Goal: Information Seeking & Learning: Learn about a topic

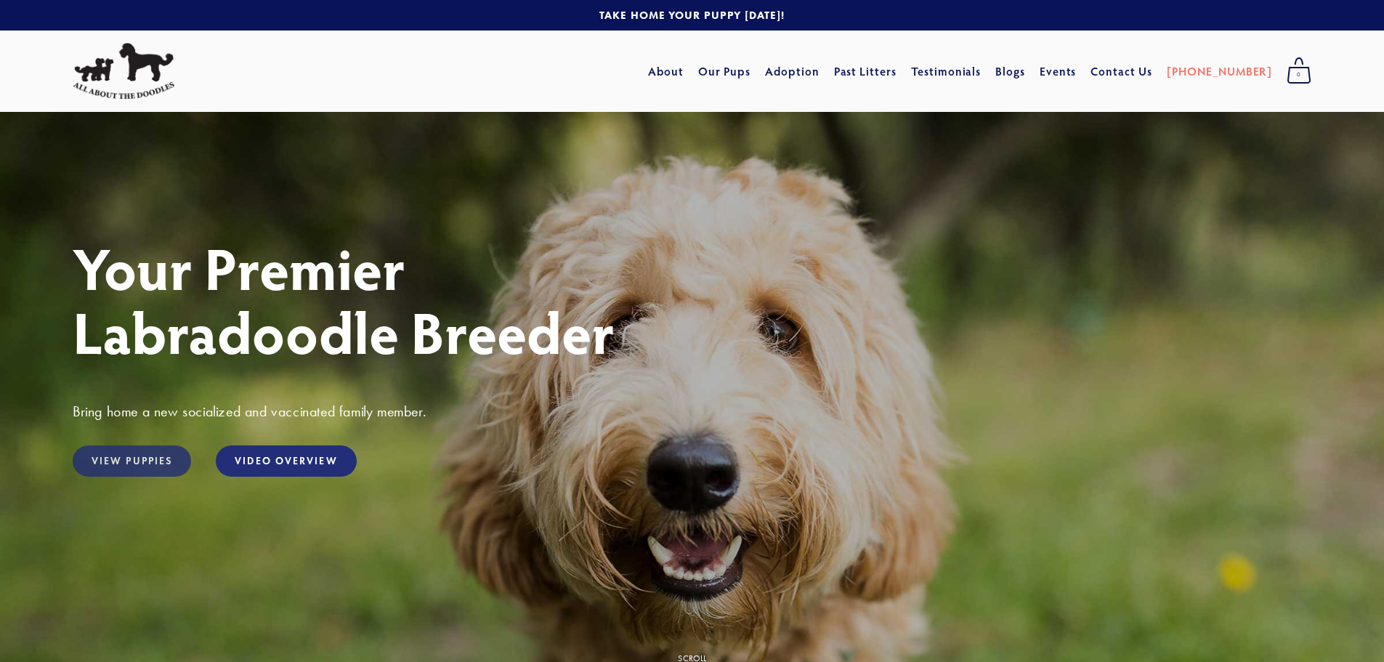
click at [161, 460] on link "View Puppies" at bounding box center [132, 460] width 118 height 31
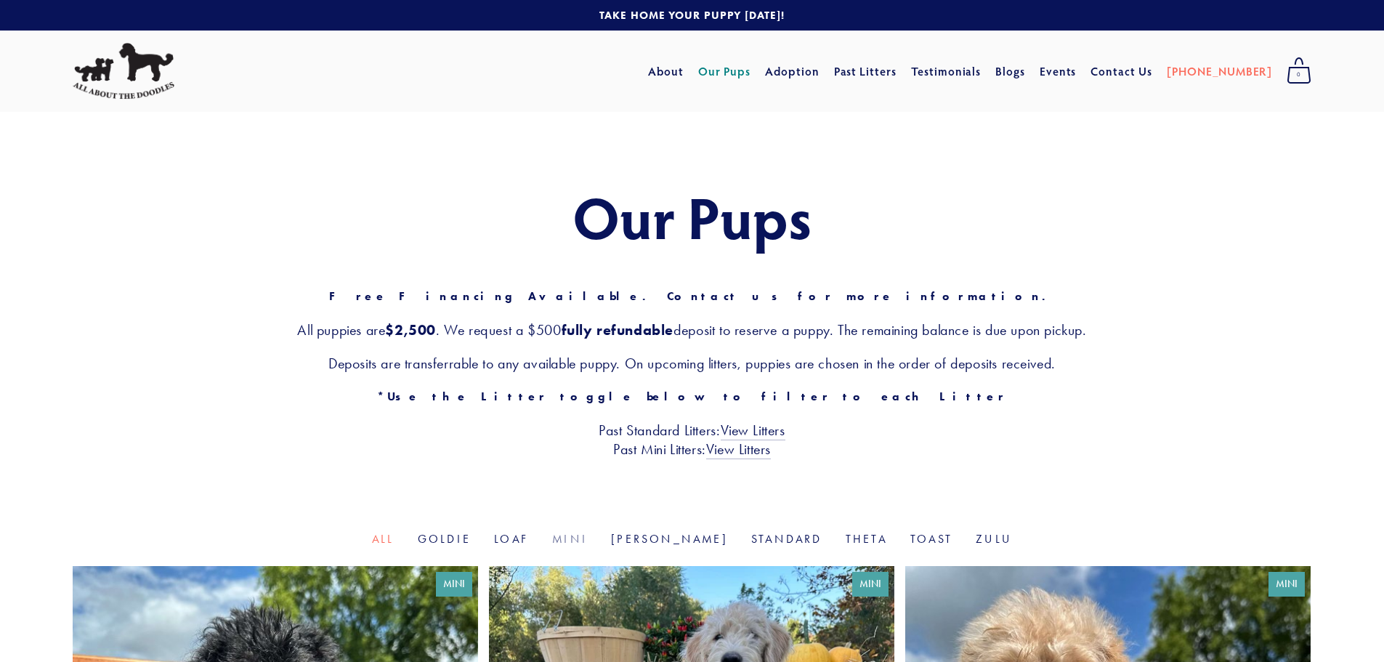
click at [588, 541] on link "Mini" at bounding box center [570, 539] width 36 height 14
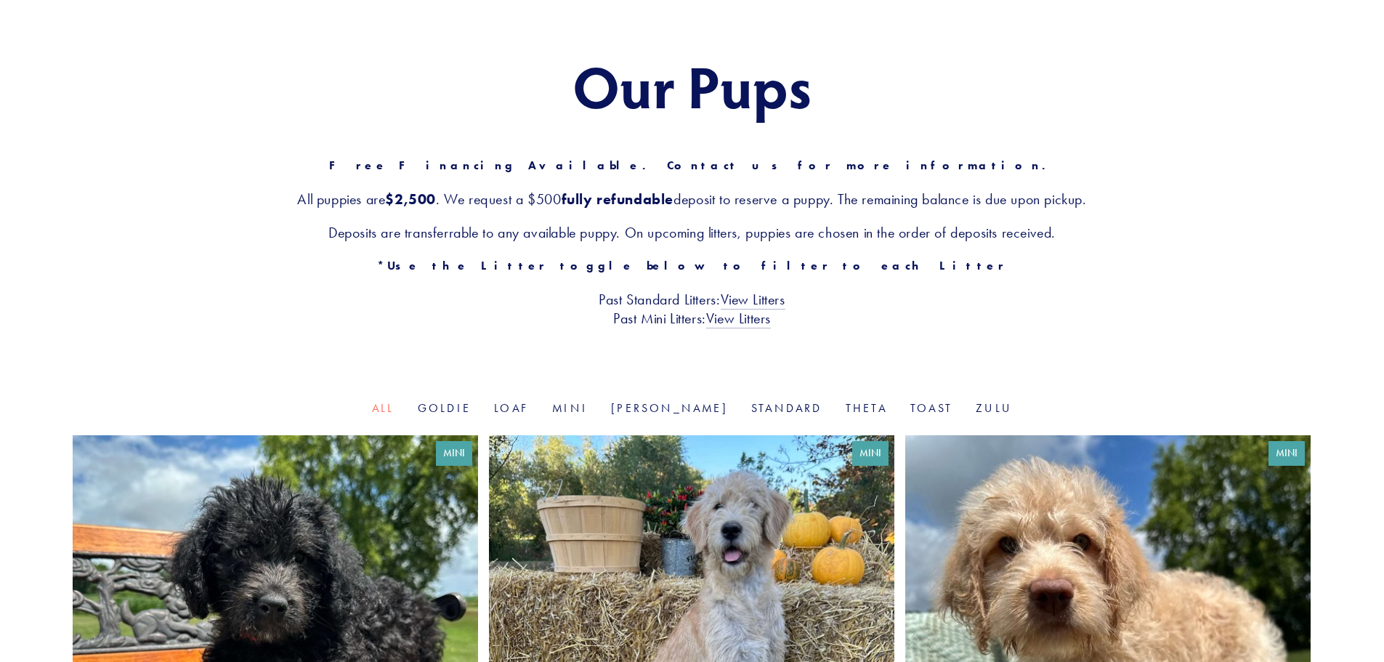
scroll to position [283, 0]
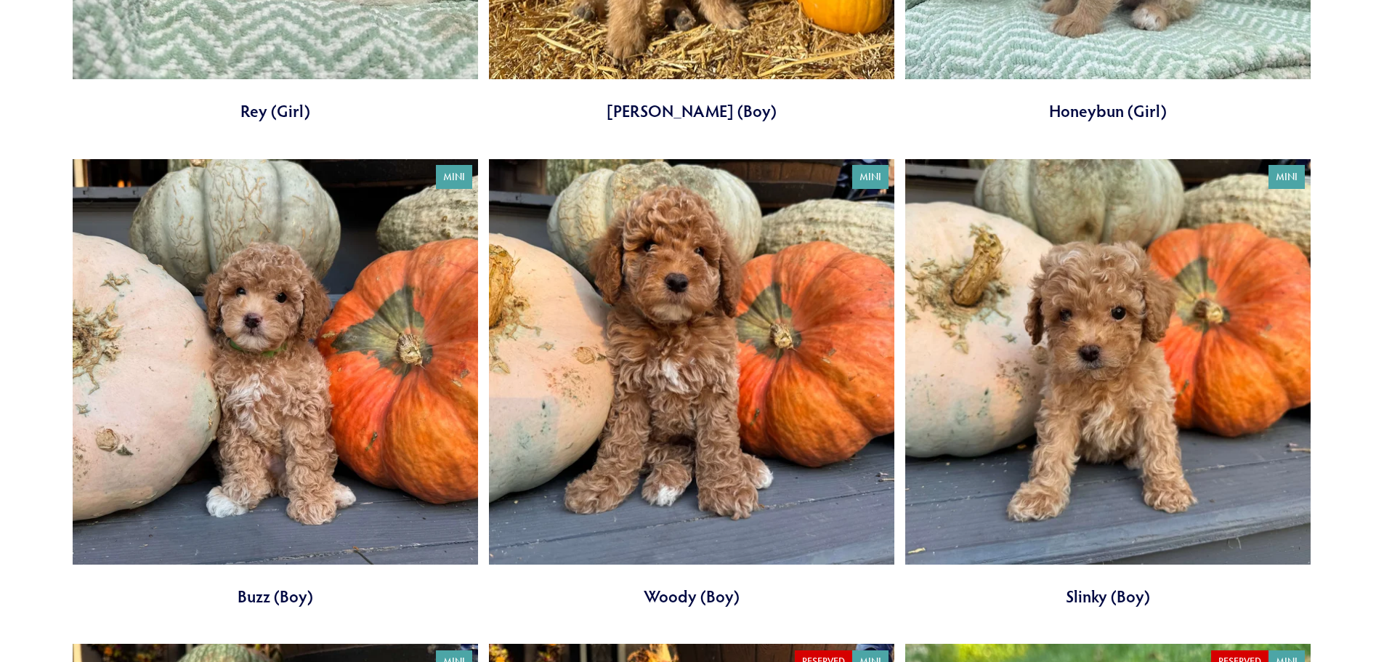
scroll to position [1453, 0]
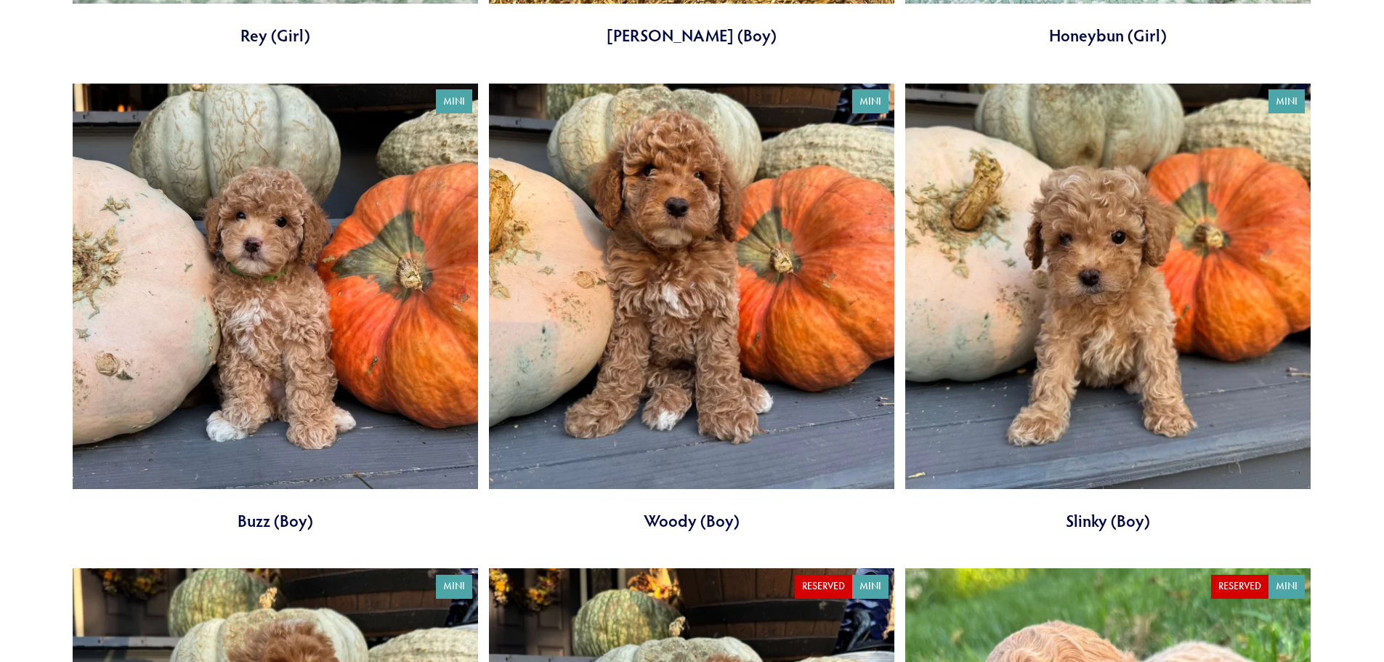
click at [1006, 341] on link at bounding box center [1107, 308] width 405 height 449
click at [314, 272] on link at bounding box center [275, 308] width 405 height 449
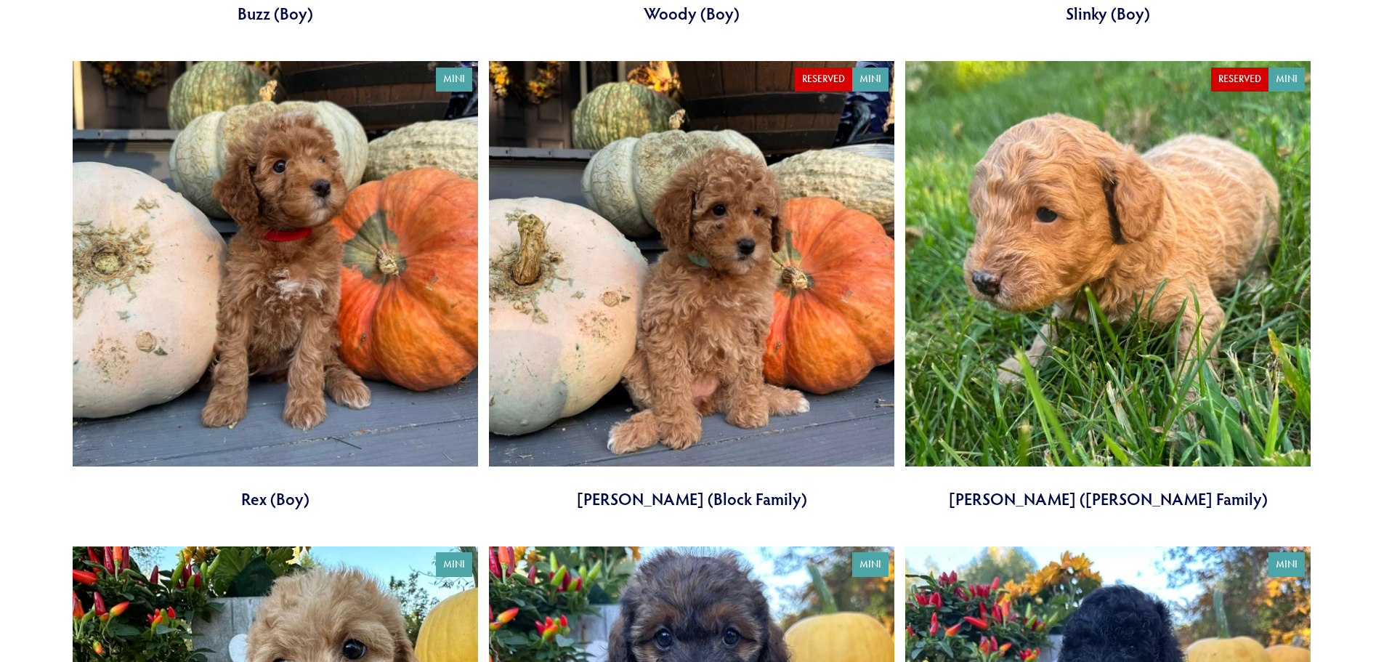
scroll to position [1961, 0]
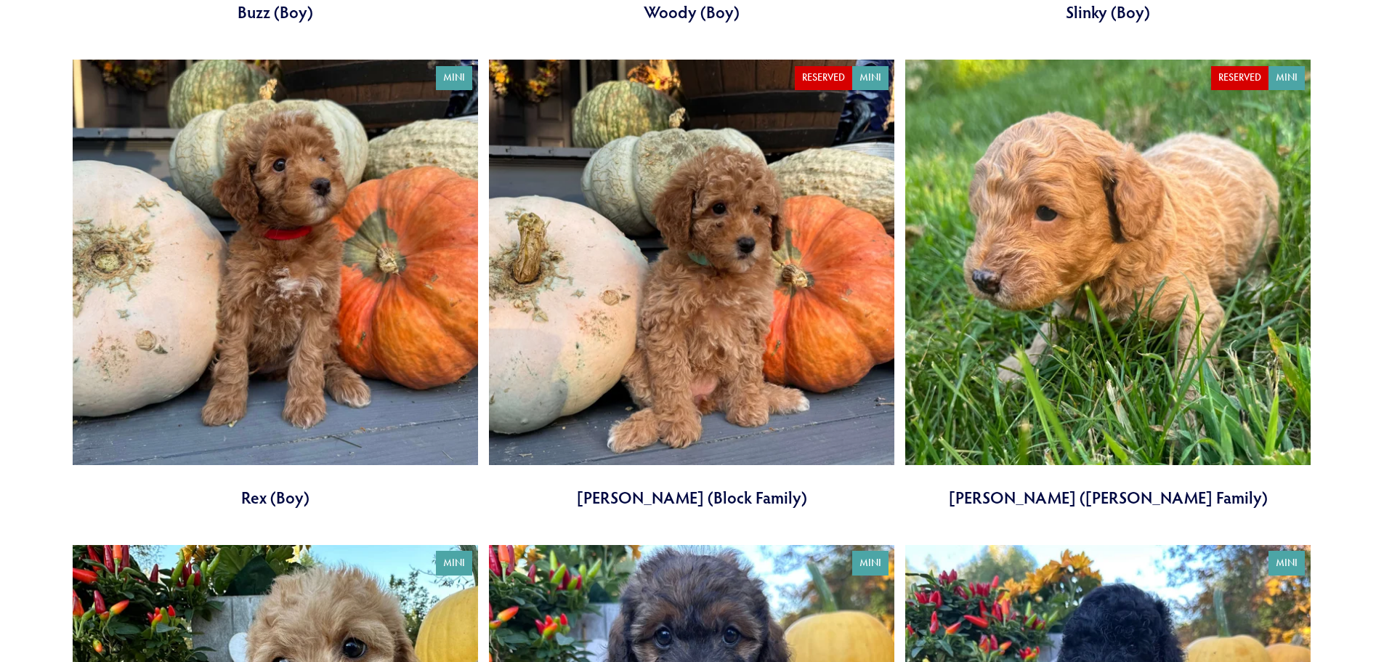
click at [338, 297] on link at bounding box center [275, 284] width 405 height 449
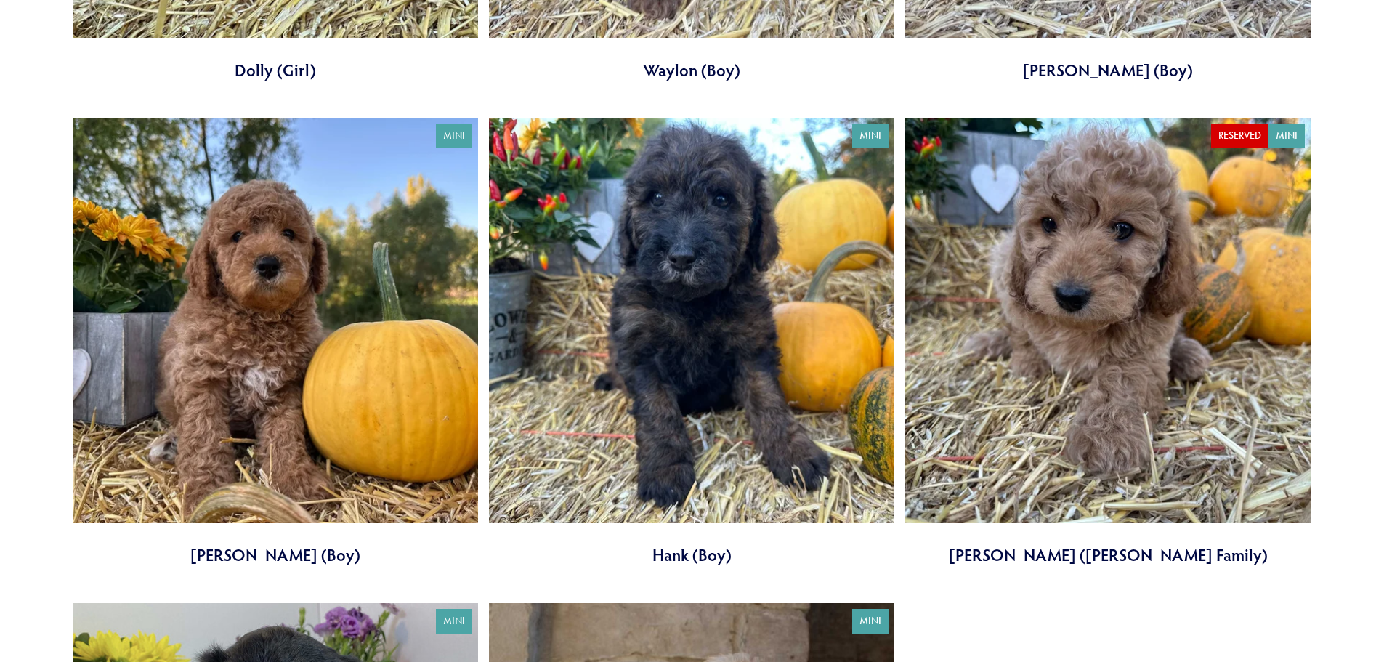
scroll to position [2813, 0]
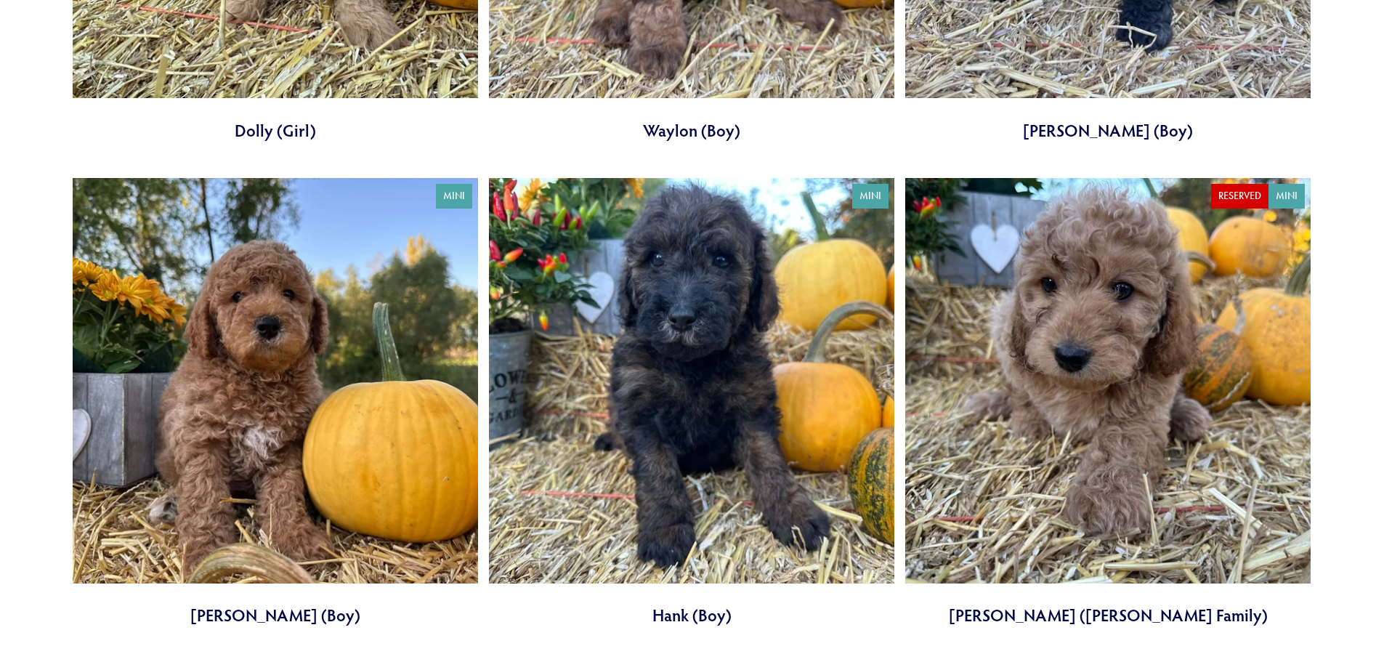
click at [390, 349] on link at bounding box center [275, 402] width 405 height 449
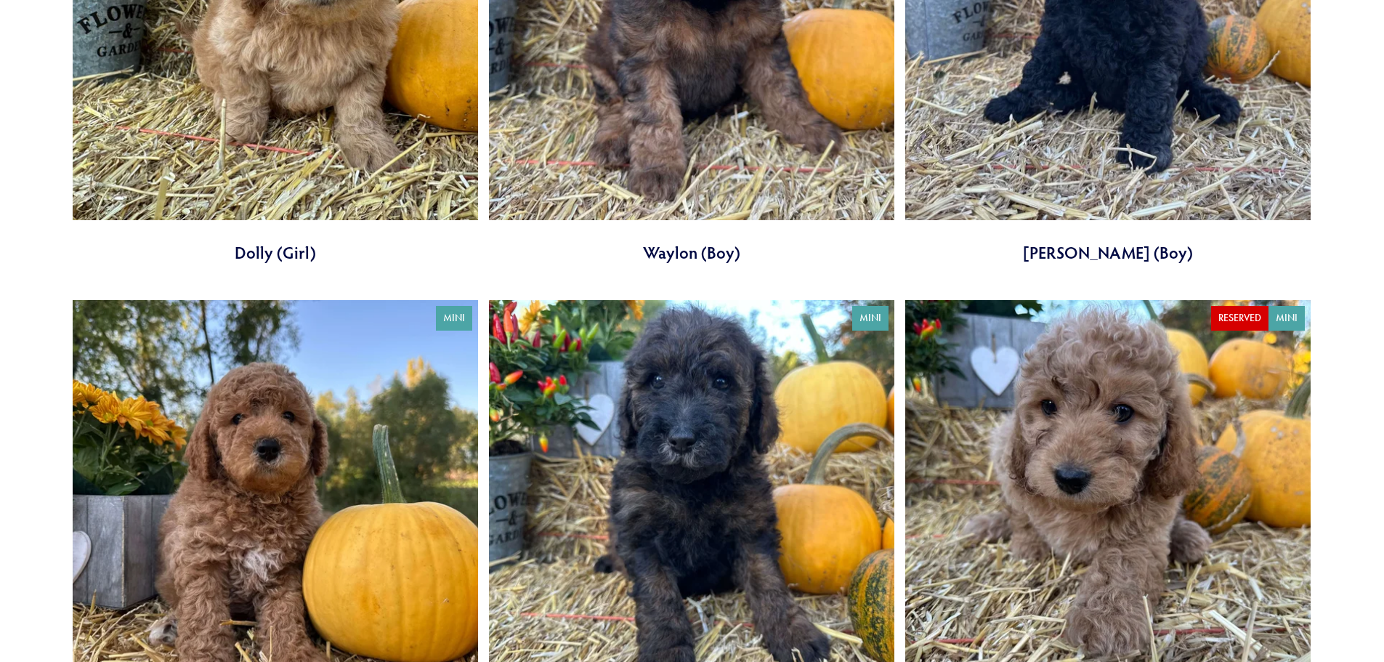
scroll to position [2450, 0]
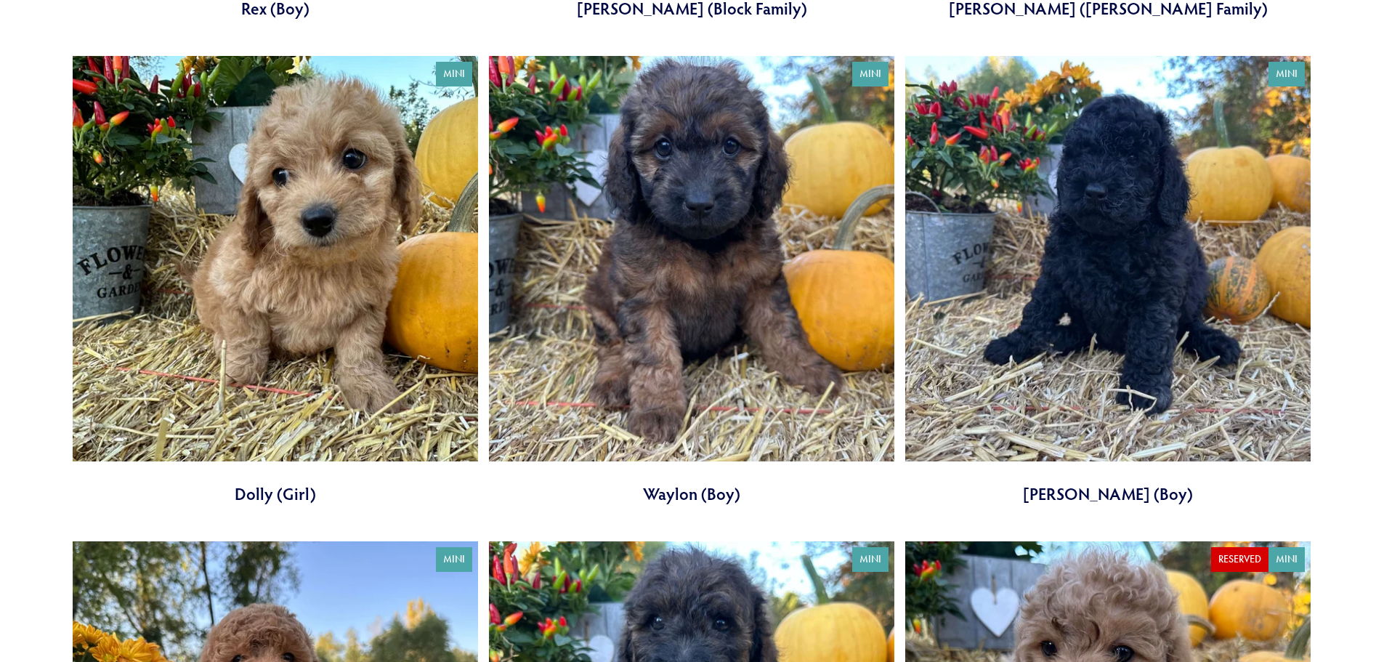
click at [1148, 295] on link at bounding box center [1107, 280] width 405 height 449
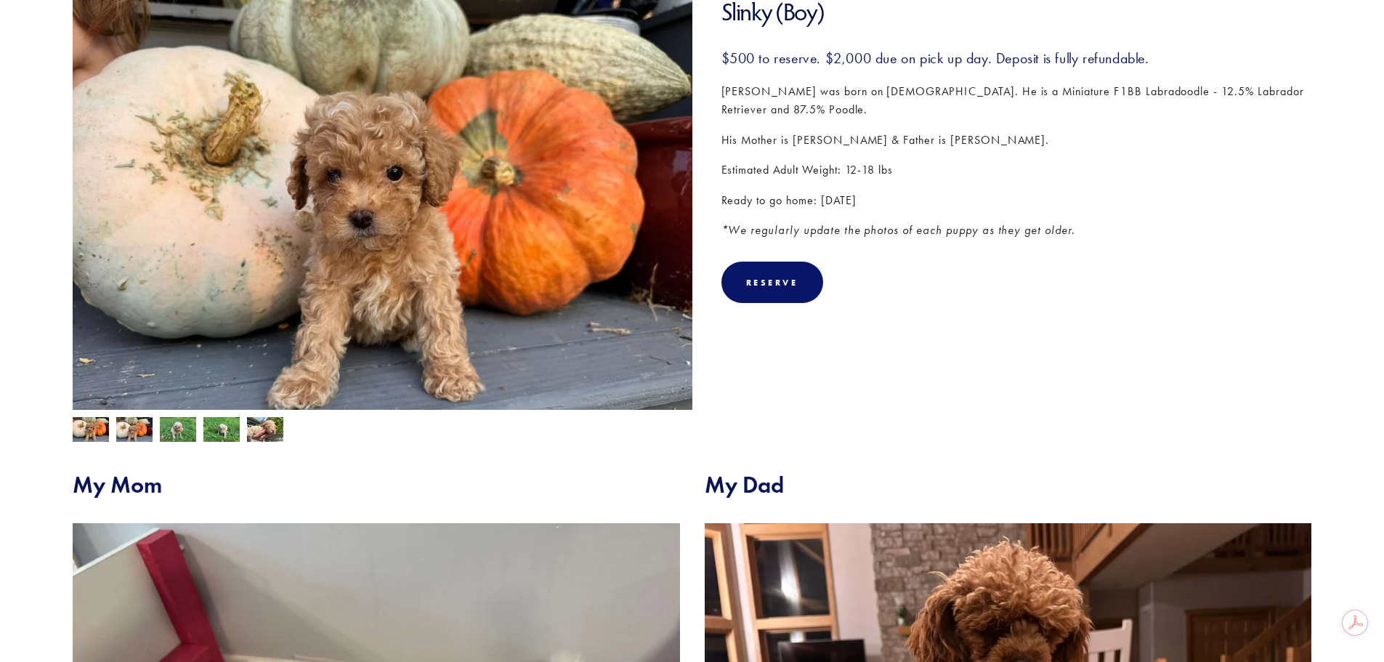
scroll to position [145, 0]
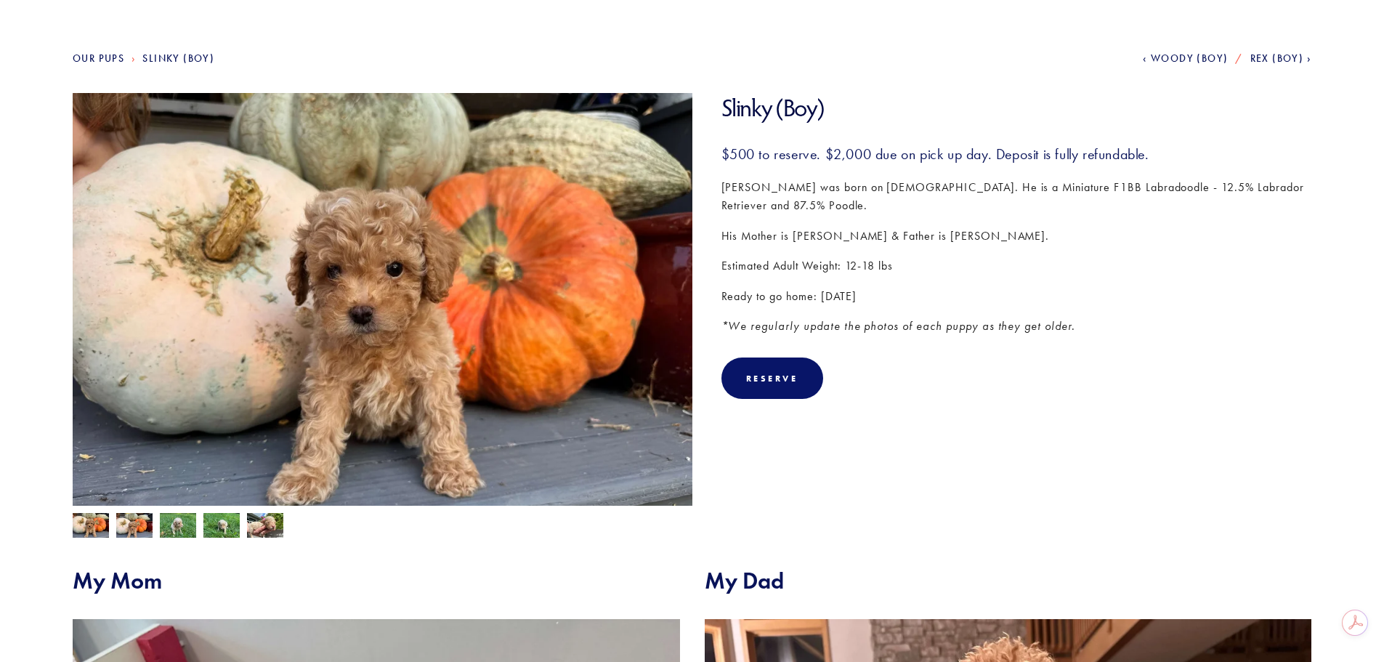
click at [128, 524] on img at bounding box center [134, 525] width 36 height 28
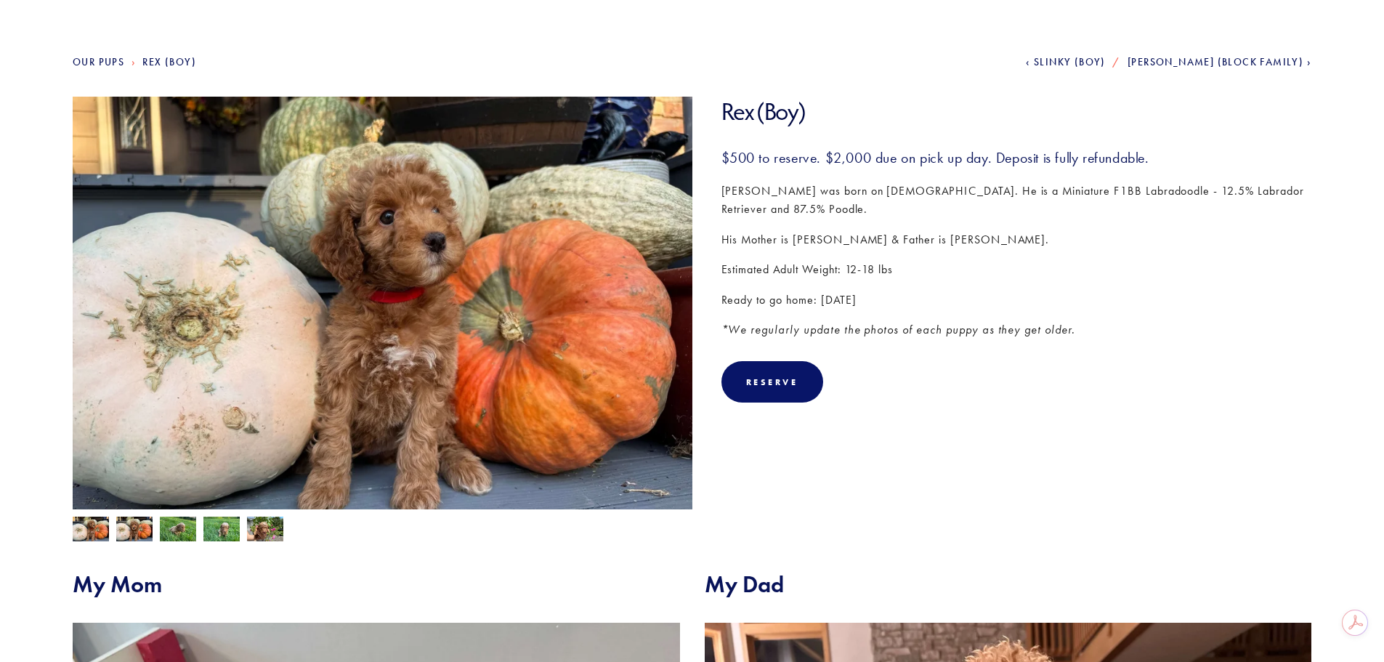
scroll to position [145, 0]
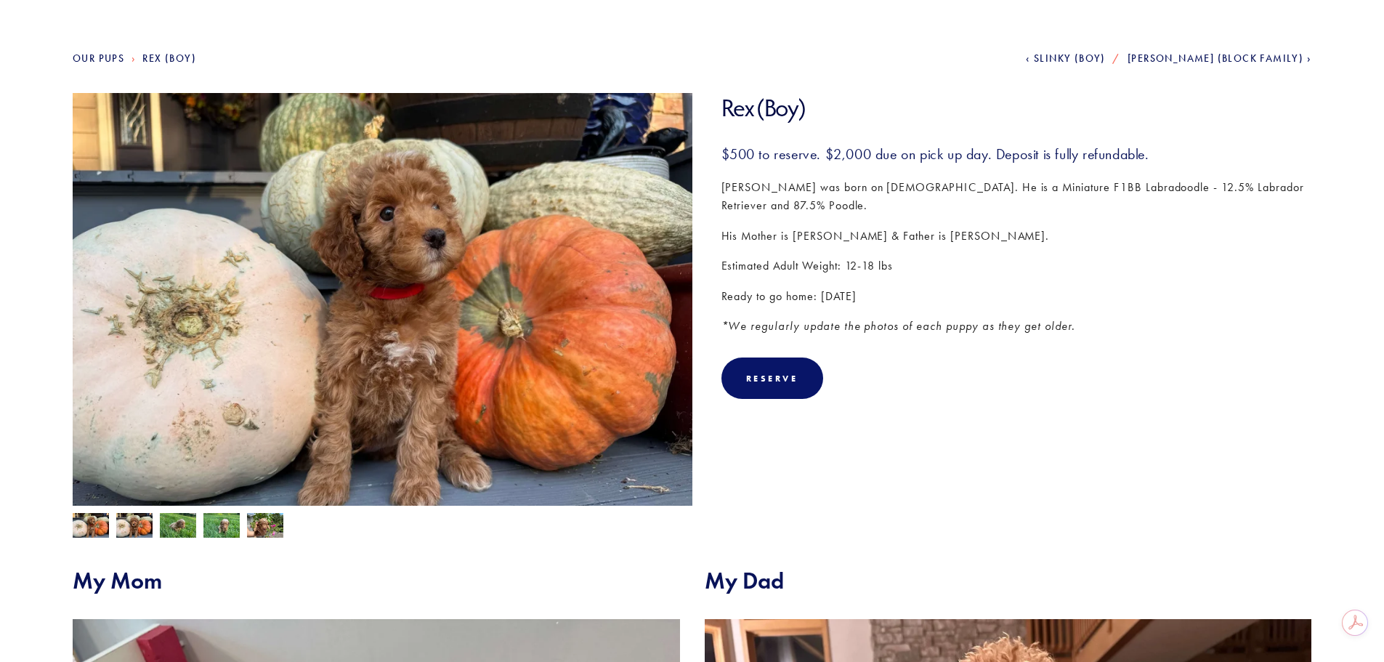
click at [130, 530] on img at bounding box center [134, 527] width 36 height 28
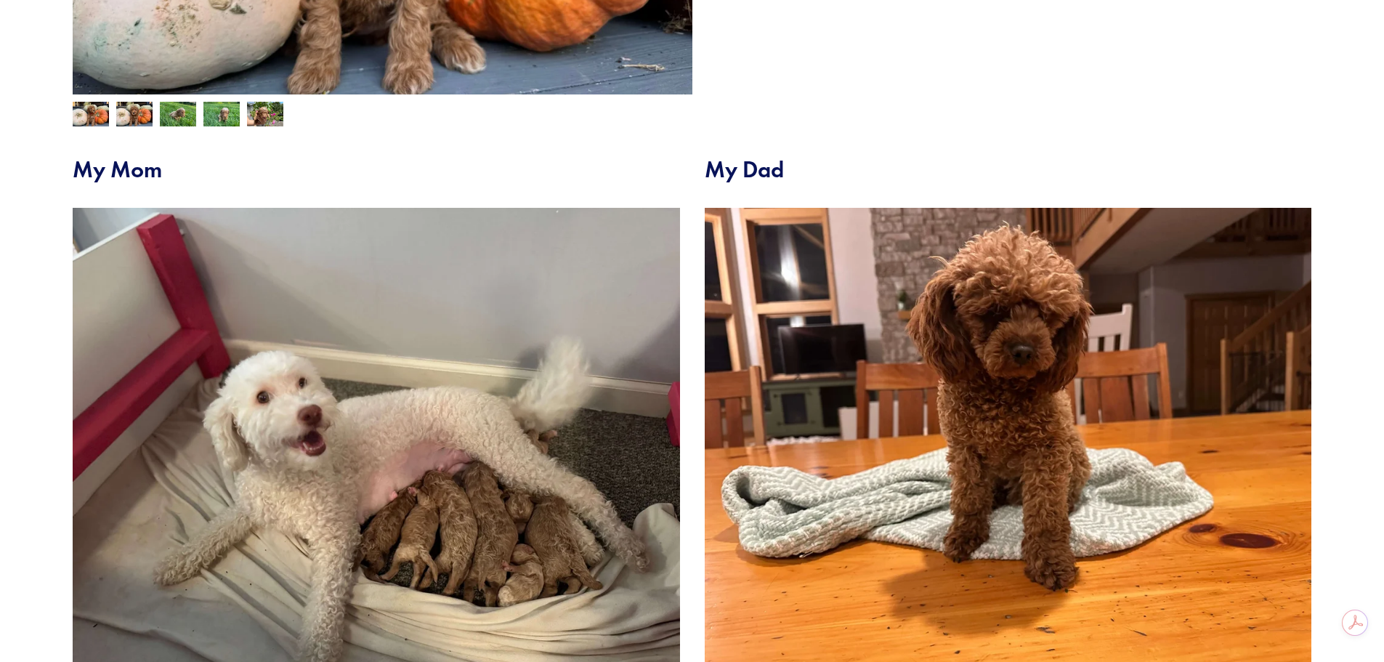
scroll to position [581, 0]
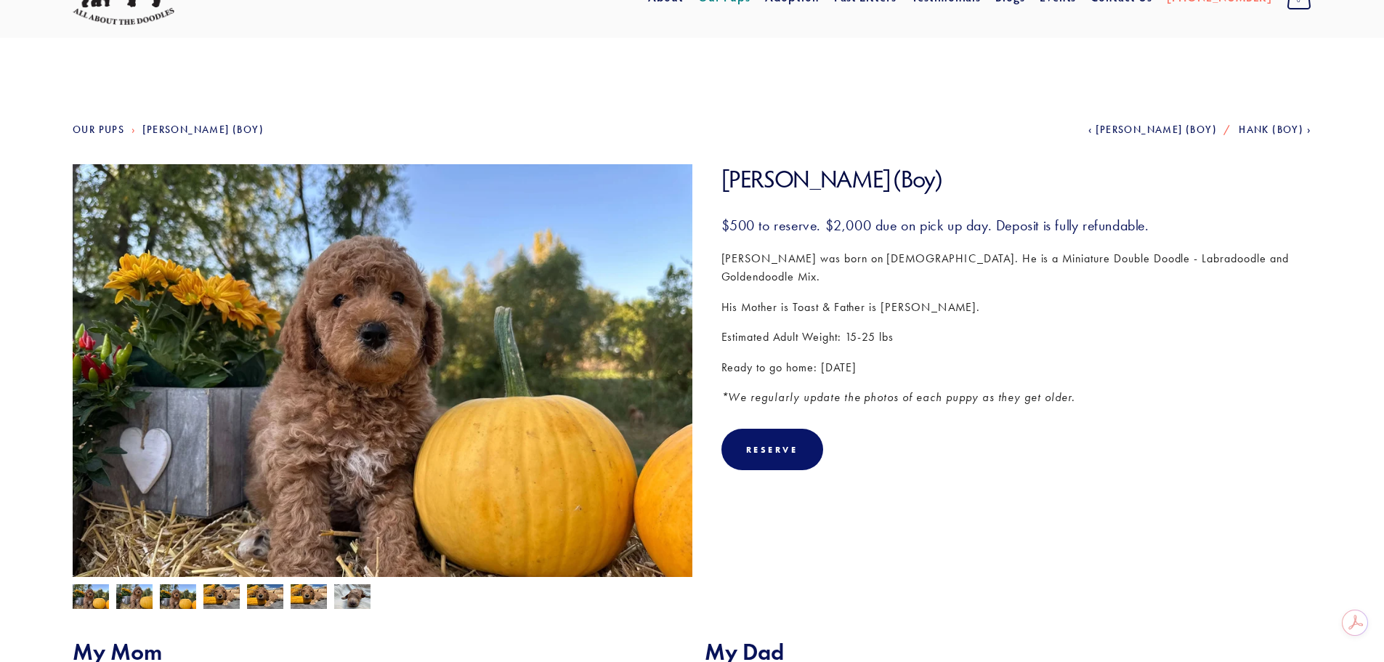
scroll to position [145, 0]
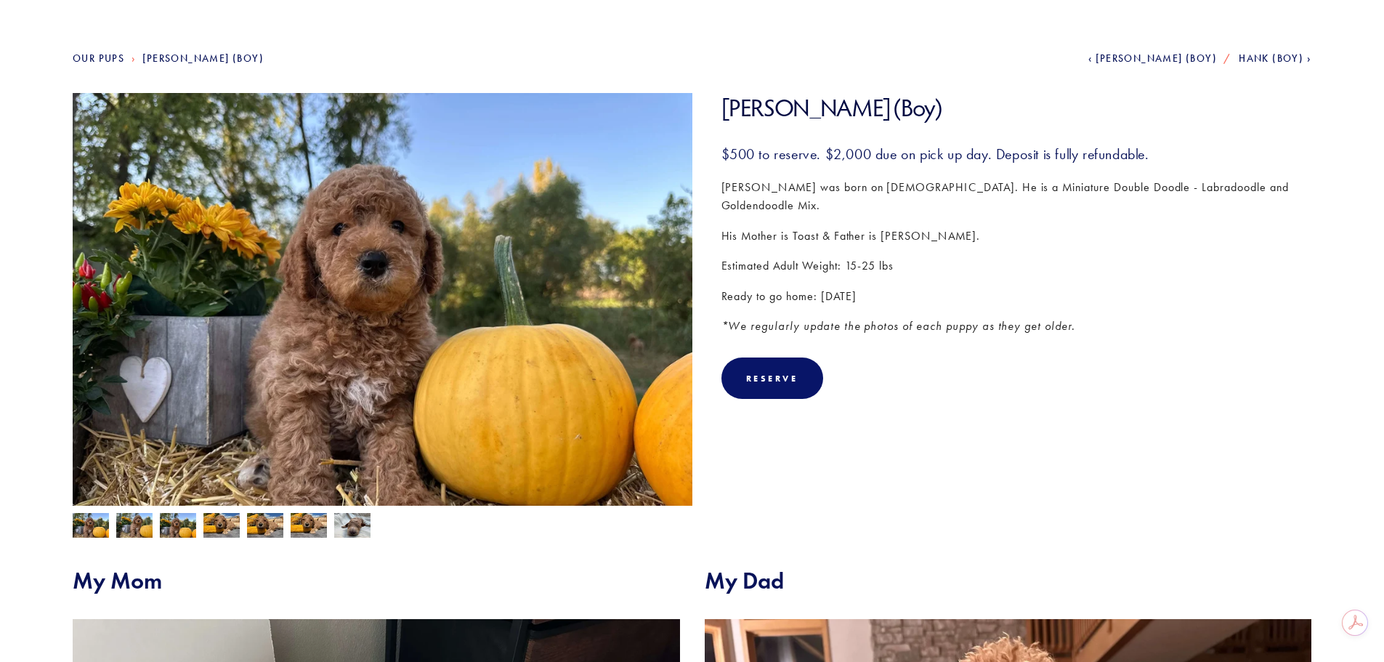
click at [139, 521] on img at bounding box center [134, 527] width 36 height 28
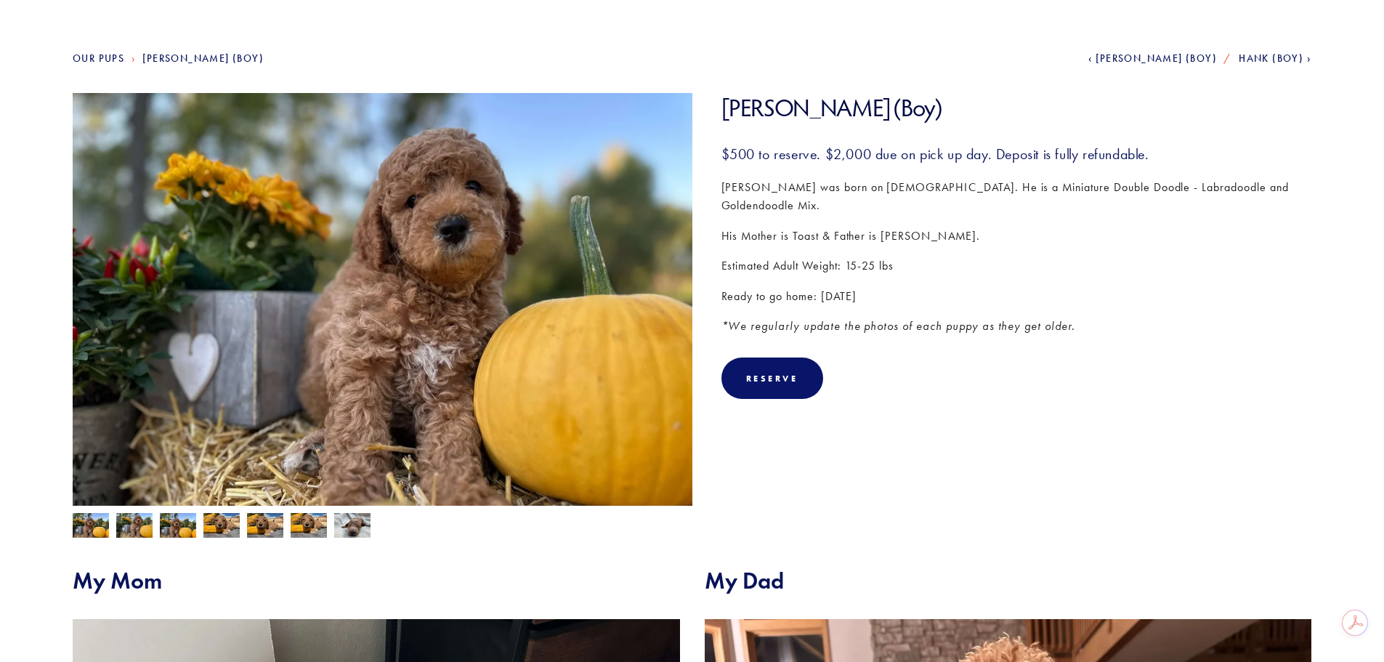
click at [182, 526] on img at bounding box center [178, 527] width 36 height 28
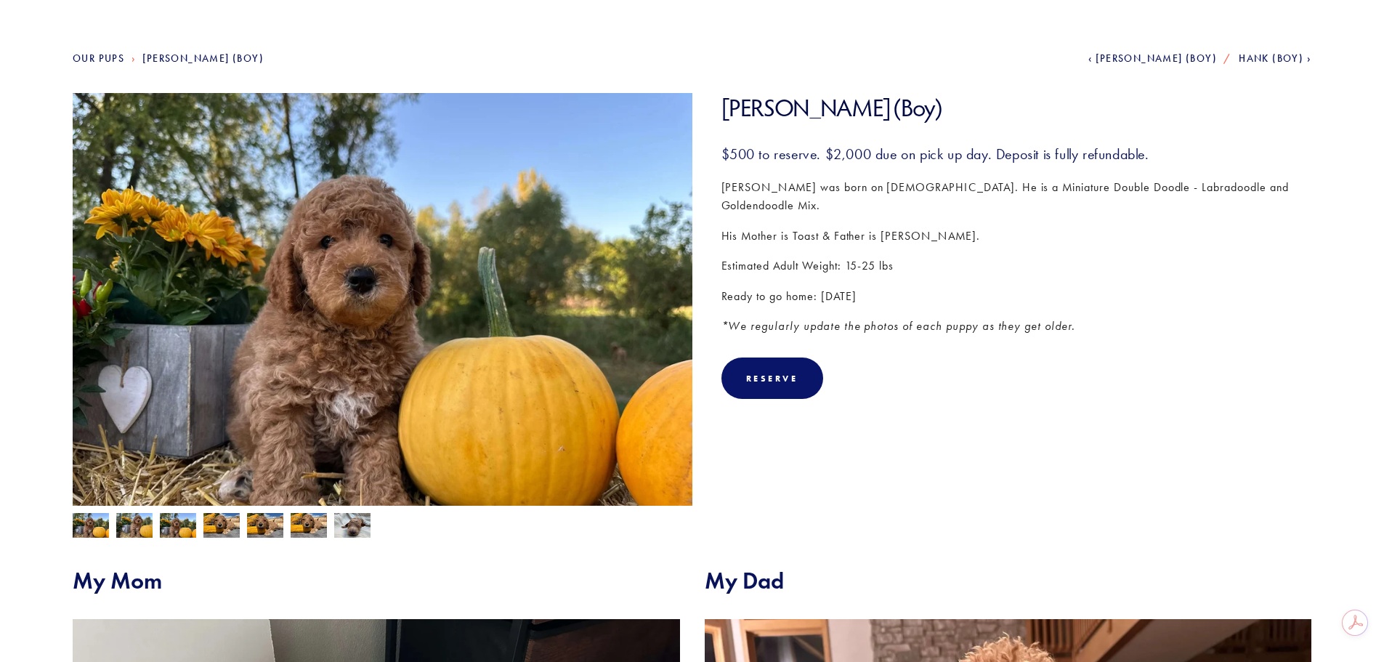
click at [235, 523] on img at bounding box center [221, 527] width 36 height 28
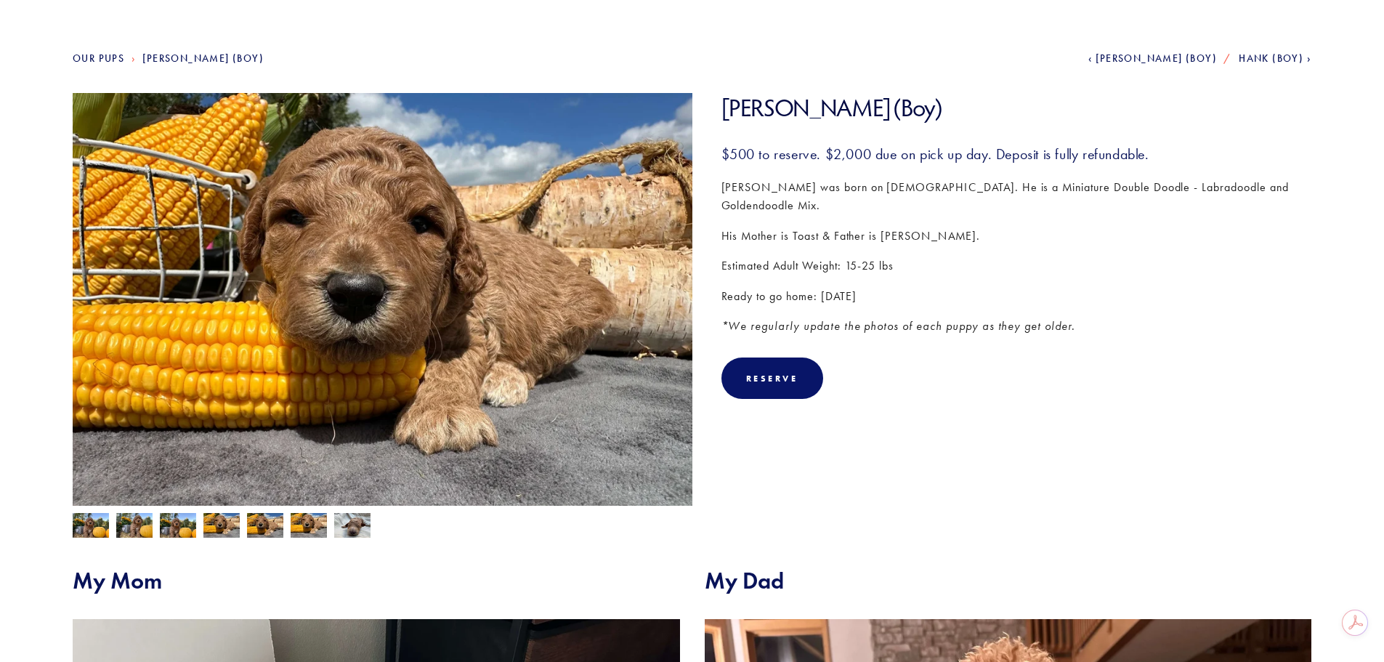
click at [268, 529] on img at bounding box center [265, 527] width 36 height 28
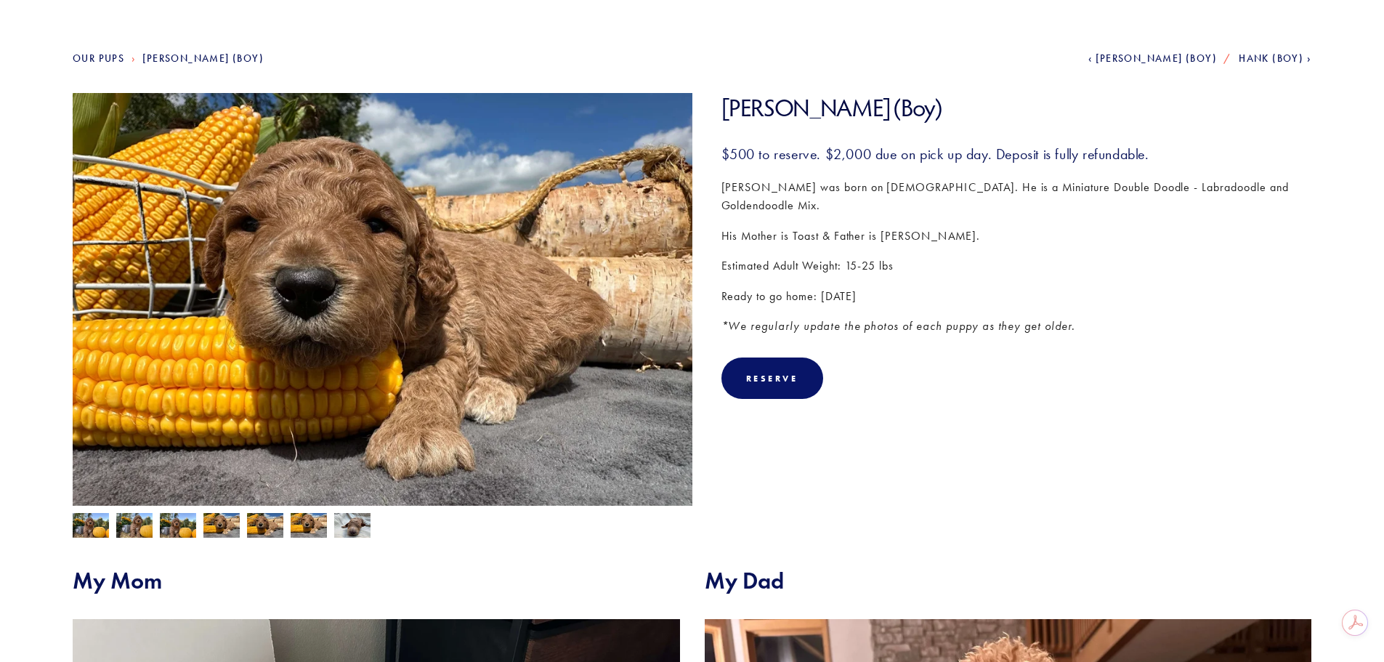
click at [70, 526] on div at bounding box center [378, 521] width 627 height 32
click at [82, 526] on img at bounding box center [91, 527] width 36 height 28
